Goal: Task Accomplishment & Management: Manage account settings

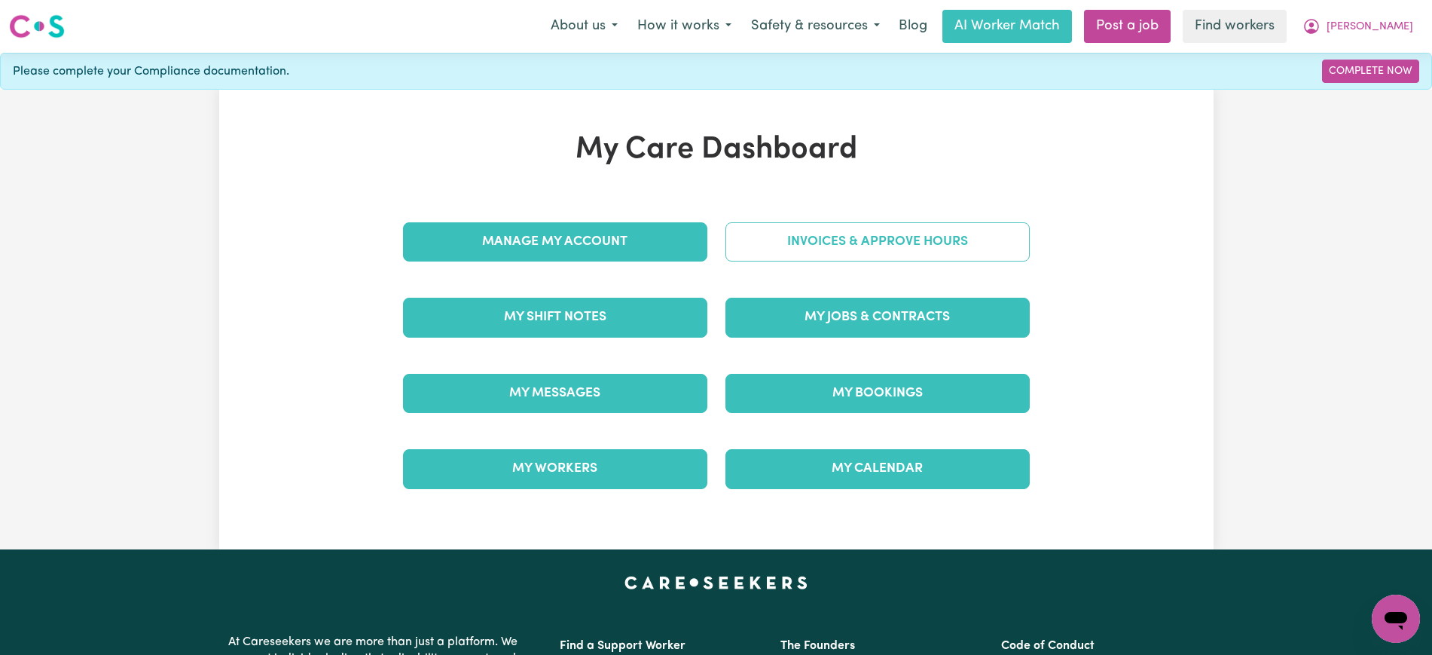
click at [796, 254] on link "Invoices & Approve Hours" at bounding box center [878, 241] width 304 height 39
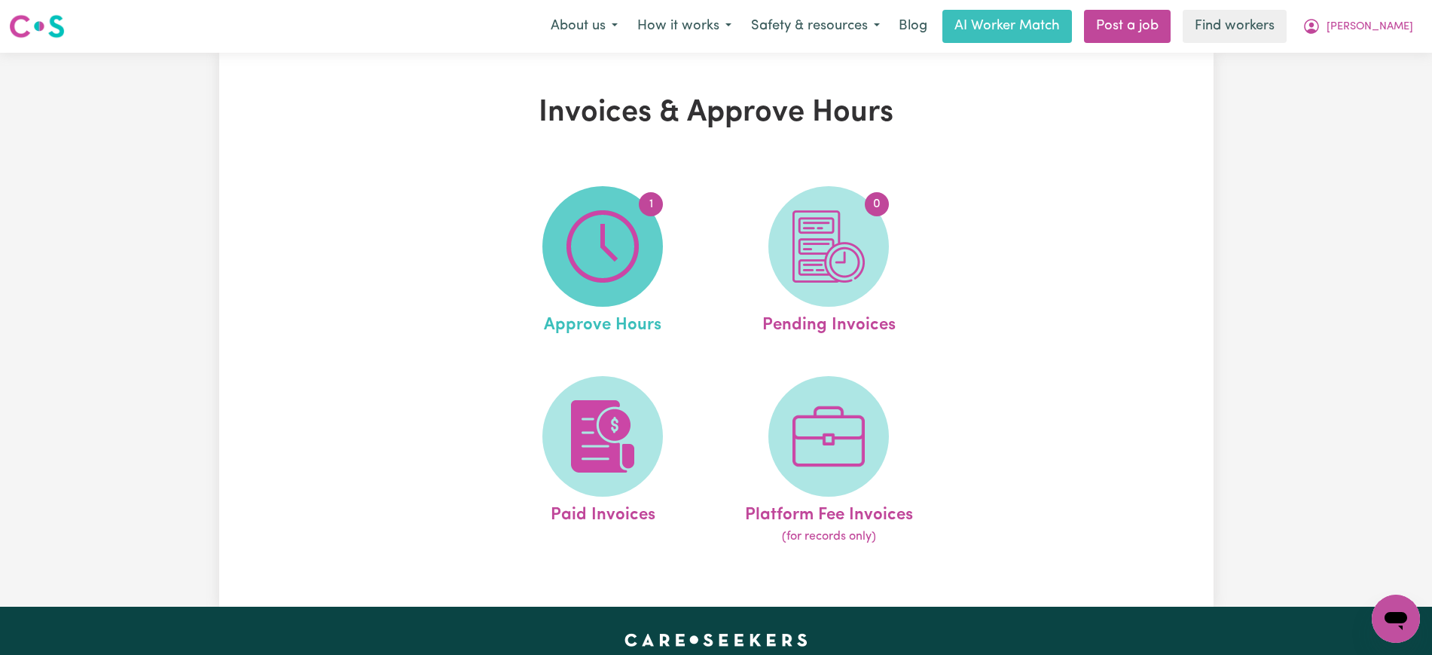
click at [626, 264] on img at bounding box center [603, 246] width 72 height 72
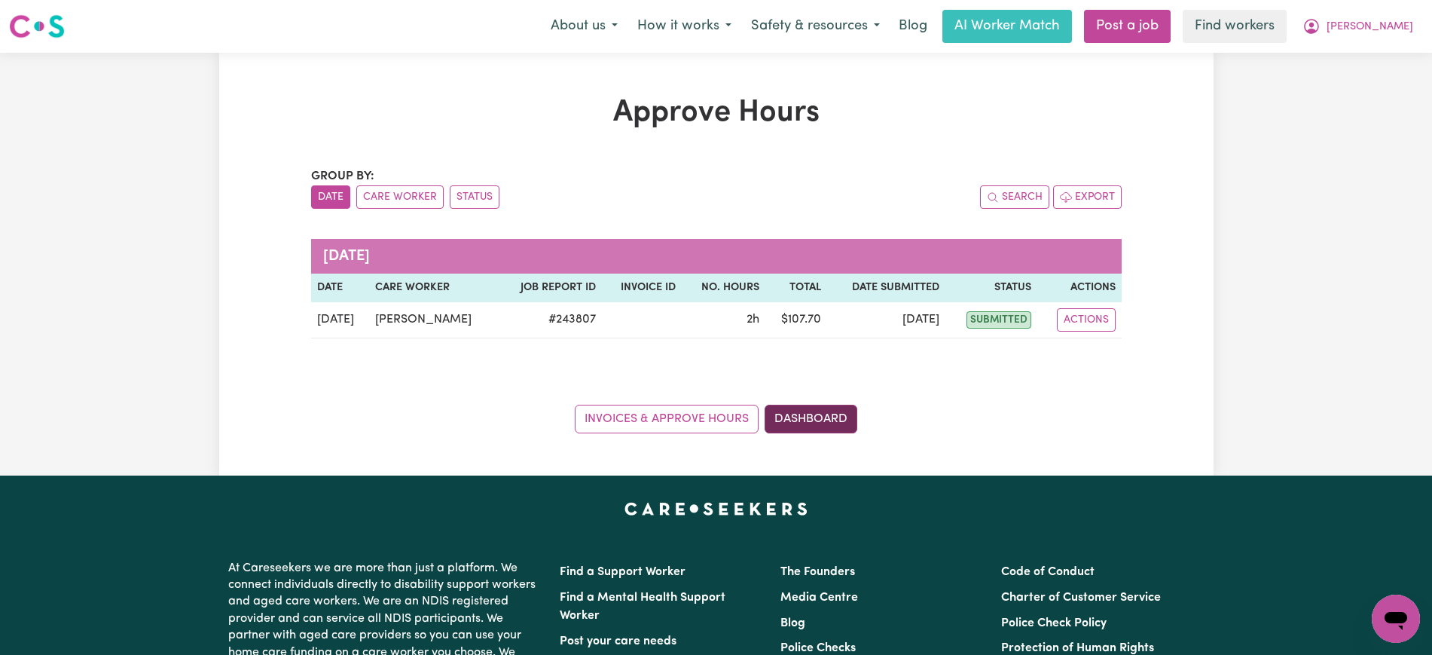
click at [833, 408] on link "Dashboard" at bounding box center [811, 419] width 93 height 29
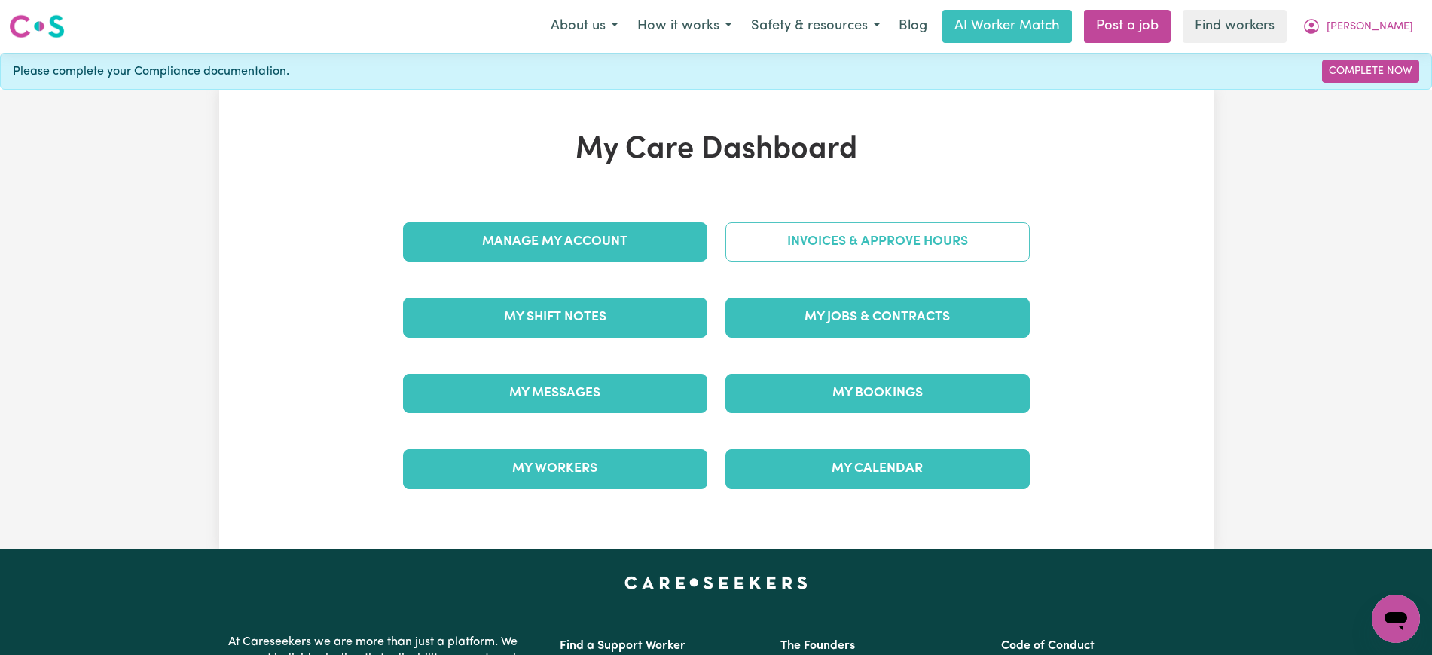
click at [848, 230] on link "Invoices & Approve Hours" at bounding box center [878, 241] width 304 height 39
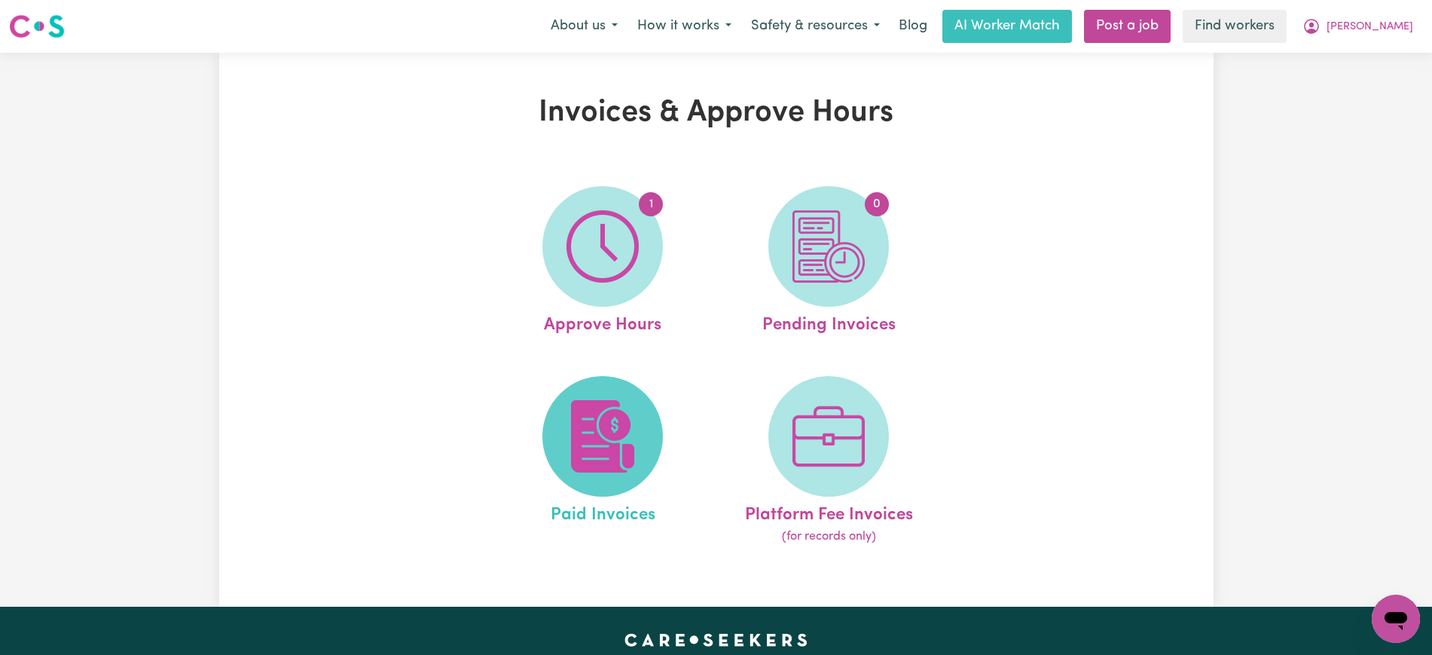
click at [613, 439] on img at bounding box center [603, 436] width 72 height 72
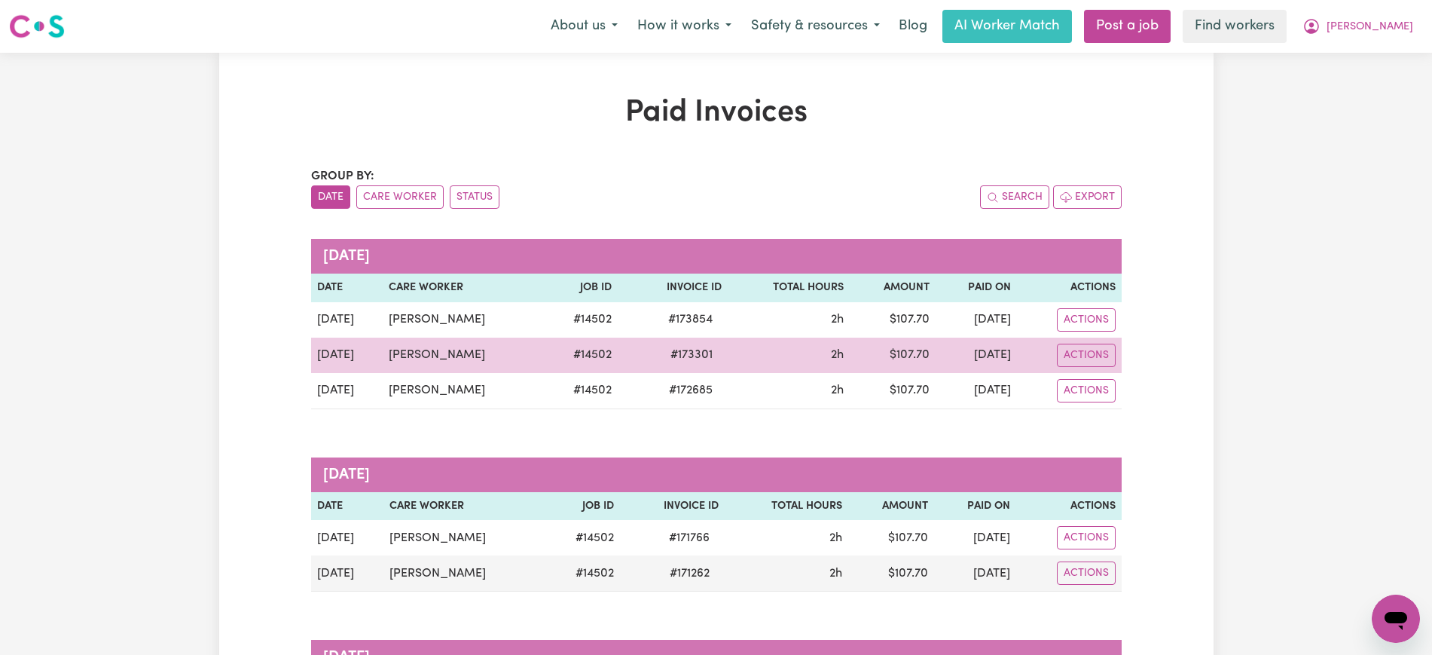
click at [693, 353] on span "# 173301" at bounding box center [692, 355] width 60 height 18
click at [714, 356] on span "# 173301" at bounding box center [692, 355] width 60 height 18
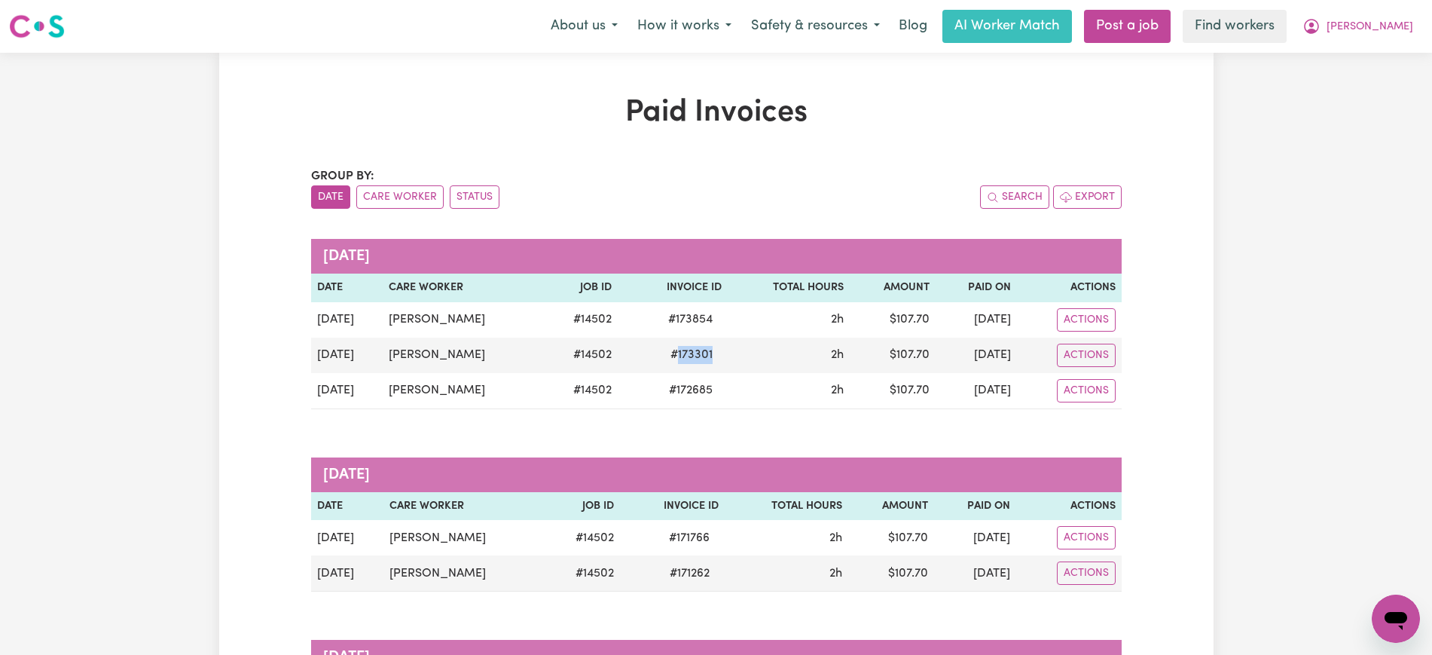
copy span "173301"
click at [1371, 25] on span "[PERSON_NAME]" at bounding box center [1370, 27] width 87 height 17
click at [1374, 84] on link "Logout" at bounding box center [1362, 86] width 119 height 29
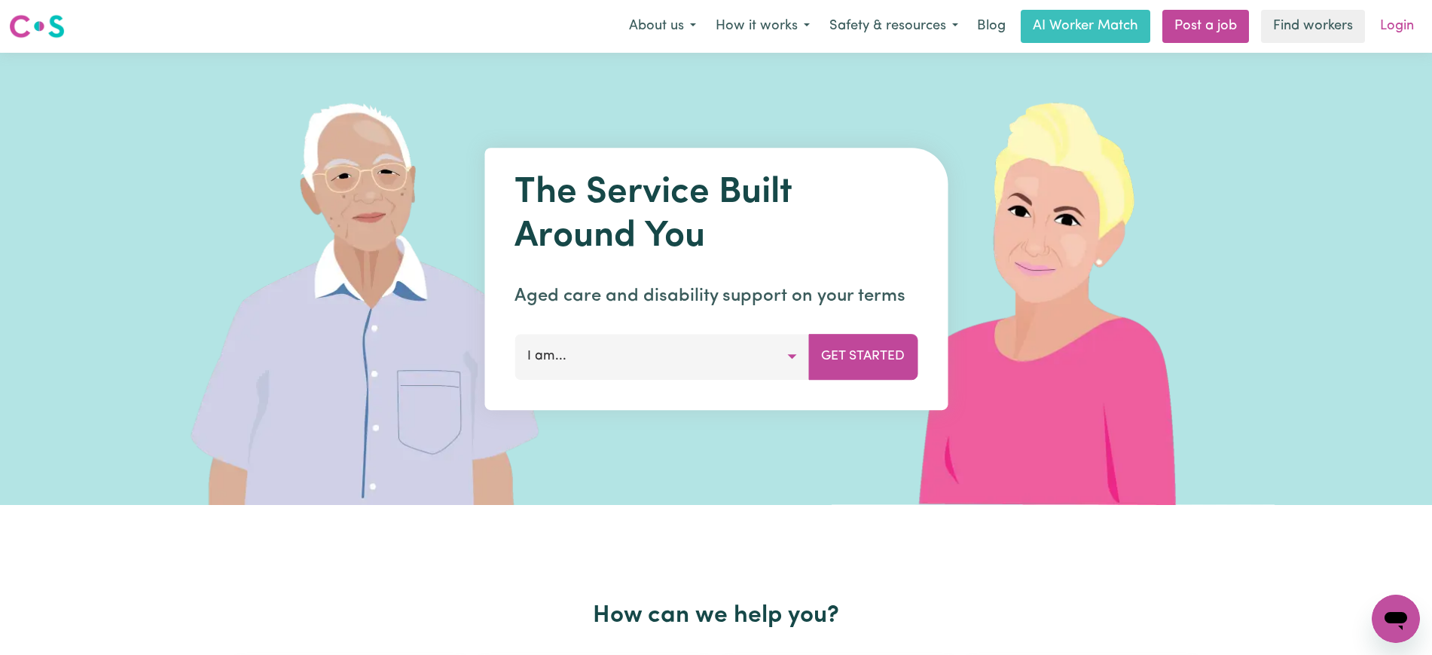
click at [1417, 14] on link "Login" at bounding box center [1397, 26] width 52 height 33
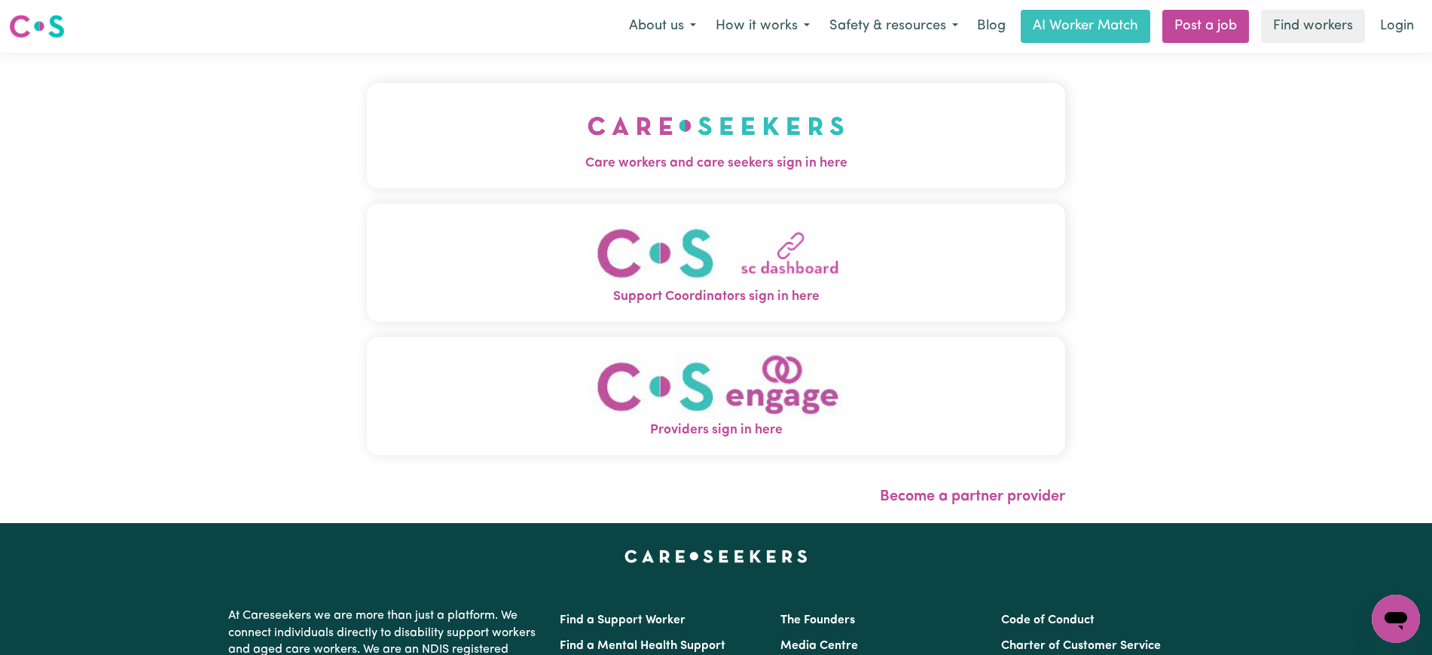
click at [530, 184] on button "Care workers and care seekers sign in here" at bounding box center [716, 135] width 698 height 105
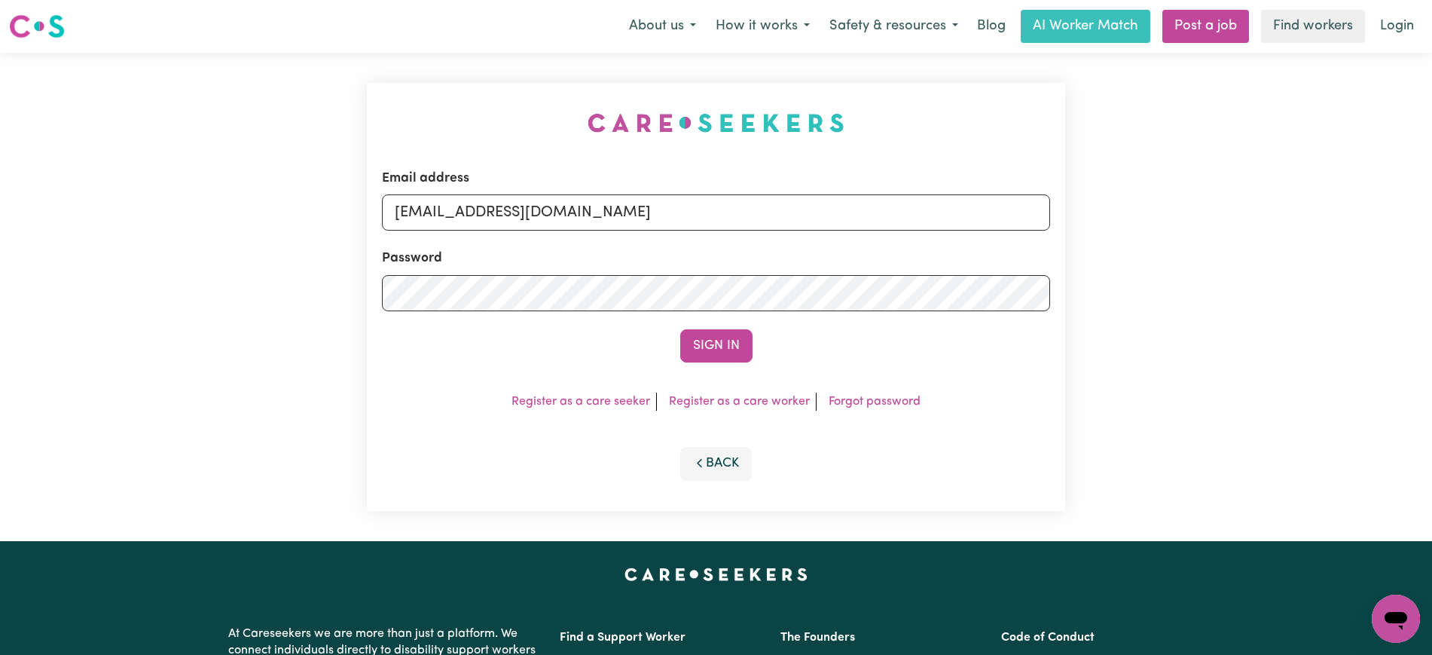
click at [416, 59] on div "Email address [EMAIL_ADDRESS][DOMAIN_NAME] Password Sign In Register as a care …" at bounding box center [716, 297] width 717 height 488
drag, startPoint x: 486, startPoint y: 216, endPoint x: 1037, endPoint y: 115, distance: 560.1
click at [1252, 235] on div "Email address [EMAIL_ADDRESS][DOMAIN_NAME] Password Sign In Register as a care …" at bounding box center [716, 297] width 1432 height 488
type input "[EMAIL_ADDRESS][DOMAIN_NAME]"
click at [680, 329] on button "Sign In" at bounding box center [716, 345] width 72 height 33
